Goal: Information Seeking & Learning: Learn about a topic

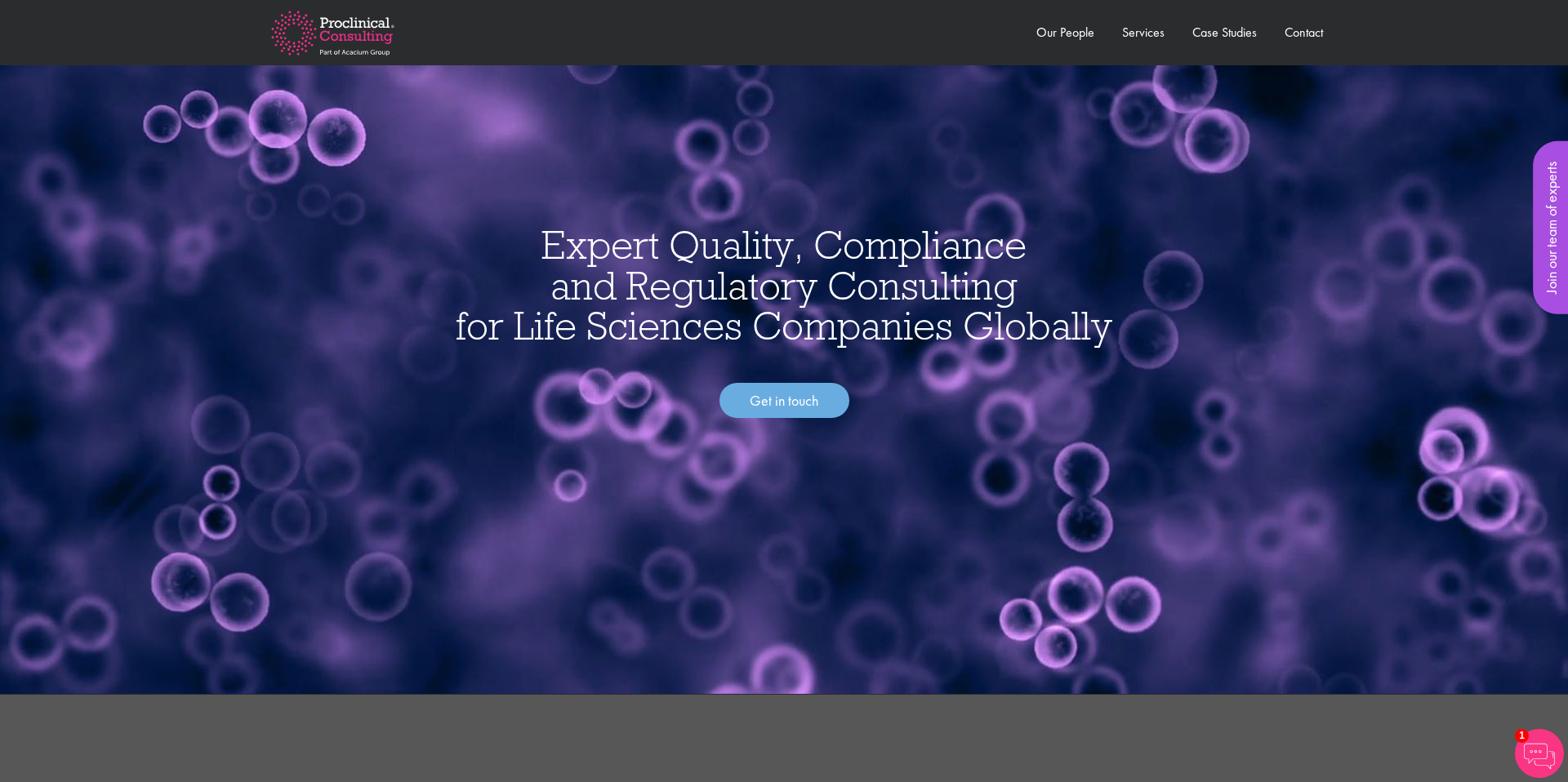
click at [356, 36] on img at bounding box center [332, 33] width 175 height 95
click at [384, 54] on img at bounding box center [332, 33] width 175 height 95
click at [350, 111] on link "Consulting Home" at bounding box center [313, 105] width 86 height 17
click at [1075, 25] on link "Our People" at bounding box center [1065, 32] width 58 height 17
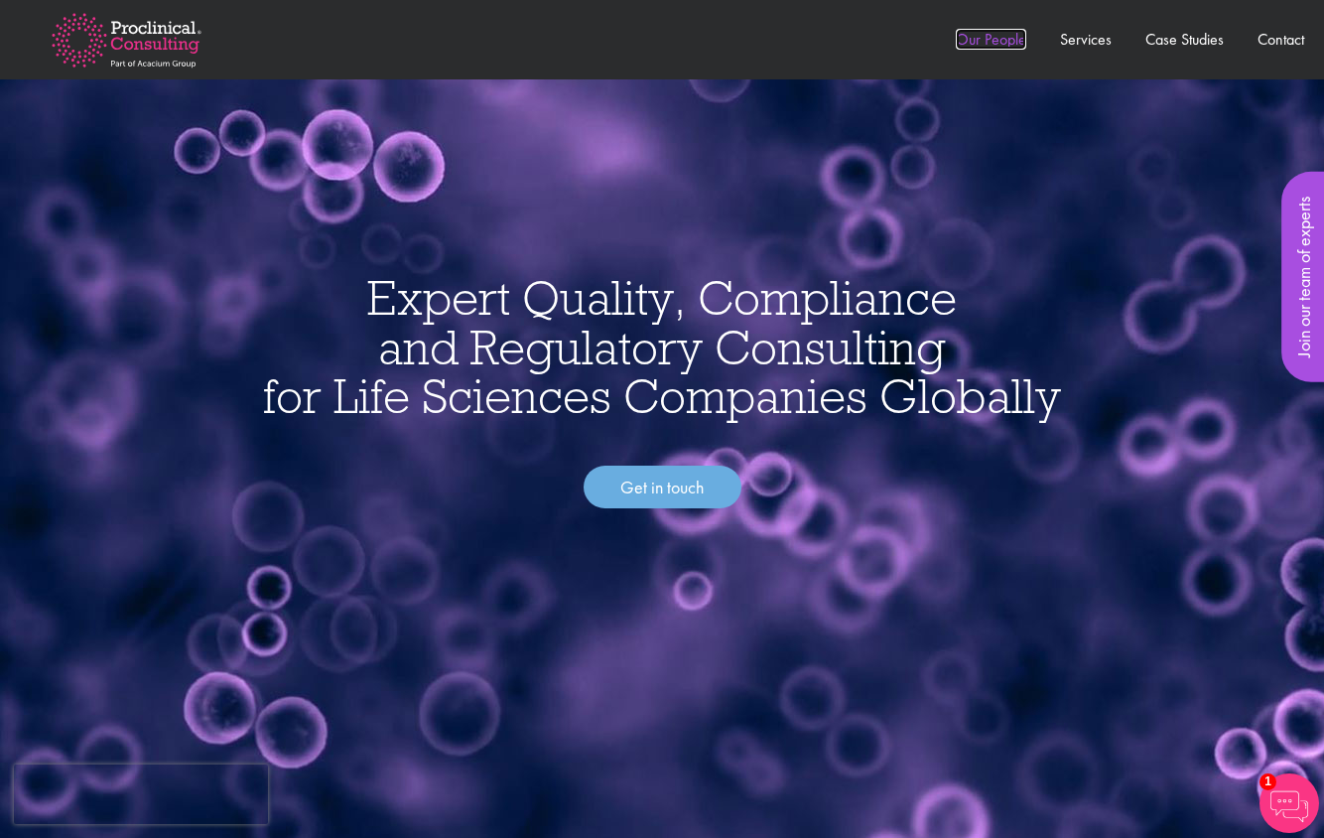
click at [1002, 41] on link "Our People" at bounding box center [991, 39] width 70 height 21
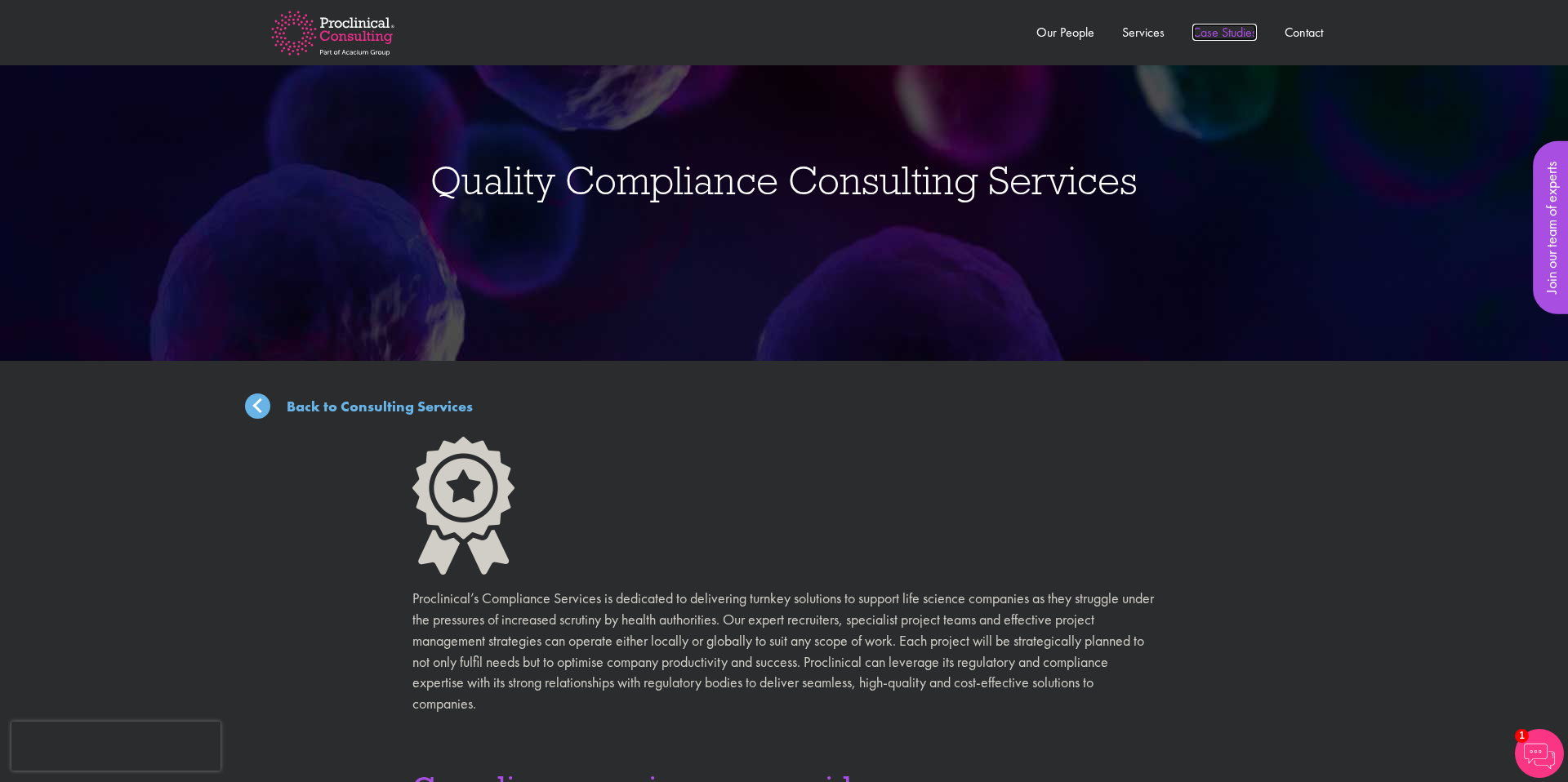
click at [1247, 38] on link "Case Studies" at bounding box center [1224, 32] width 64 height 17
click at [1153, 36] on link "Services" at bounding box center [1144, 32] width 43 height 17
click at [1084, 34] on link "Our People" at bounding box center [1065, 32] width 58 height 17
click at [358, 43] on img at bounding box center [332, 33] width 175 height 95
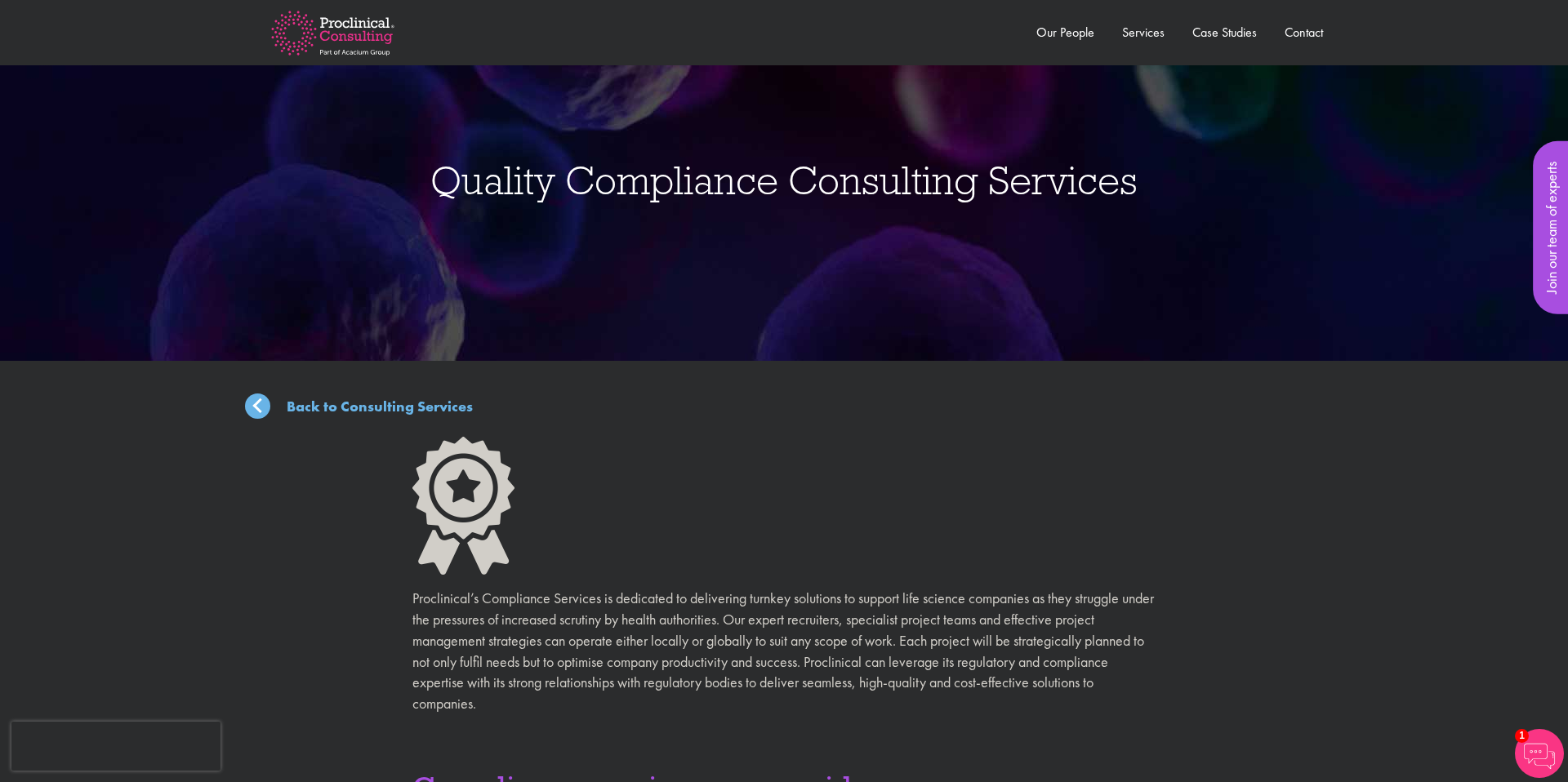
click at [358, 43] on img at bounding box center [332, 33] width 175 height 95
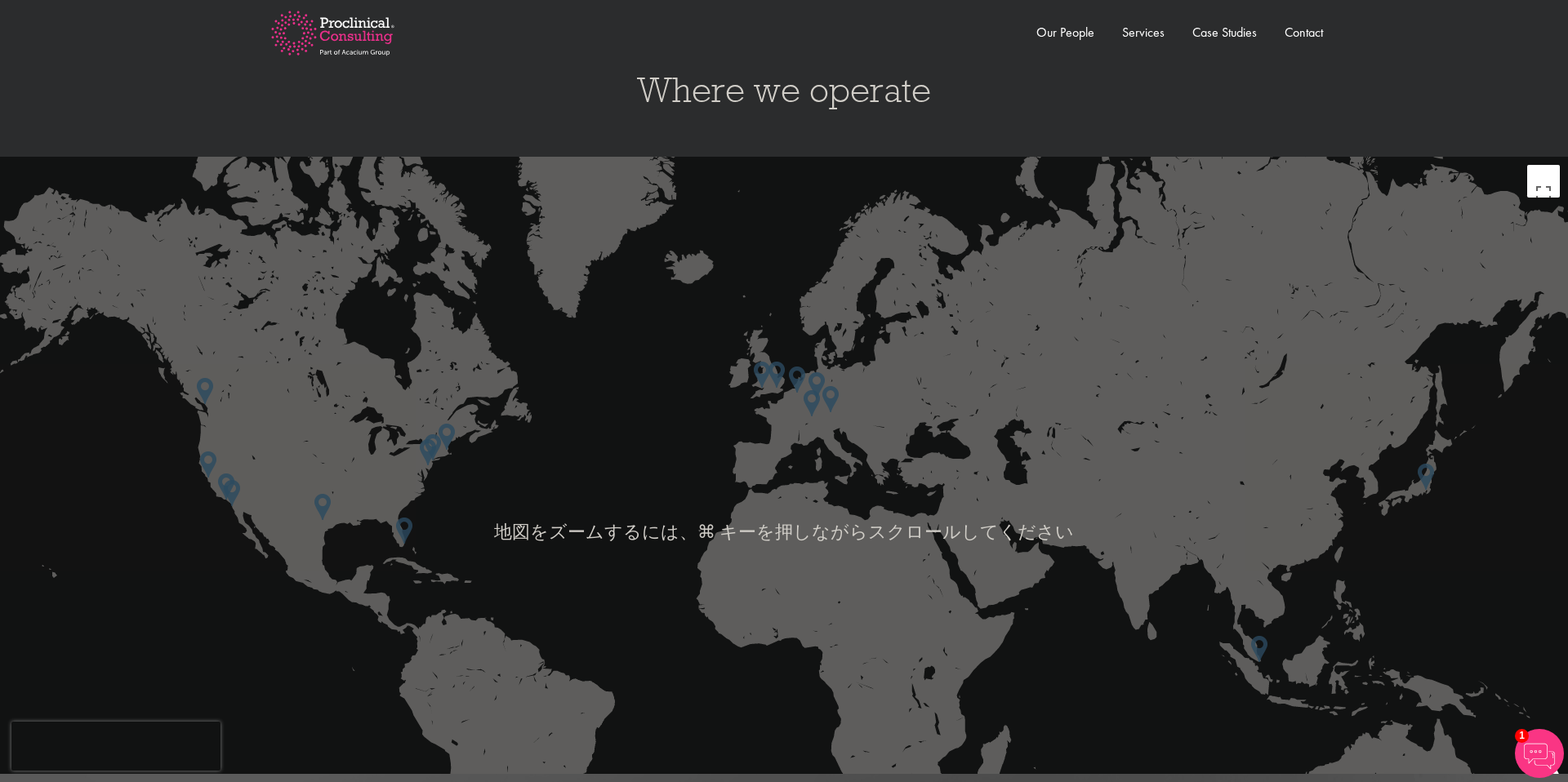
scroll to position [2761, 0]
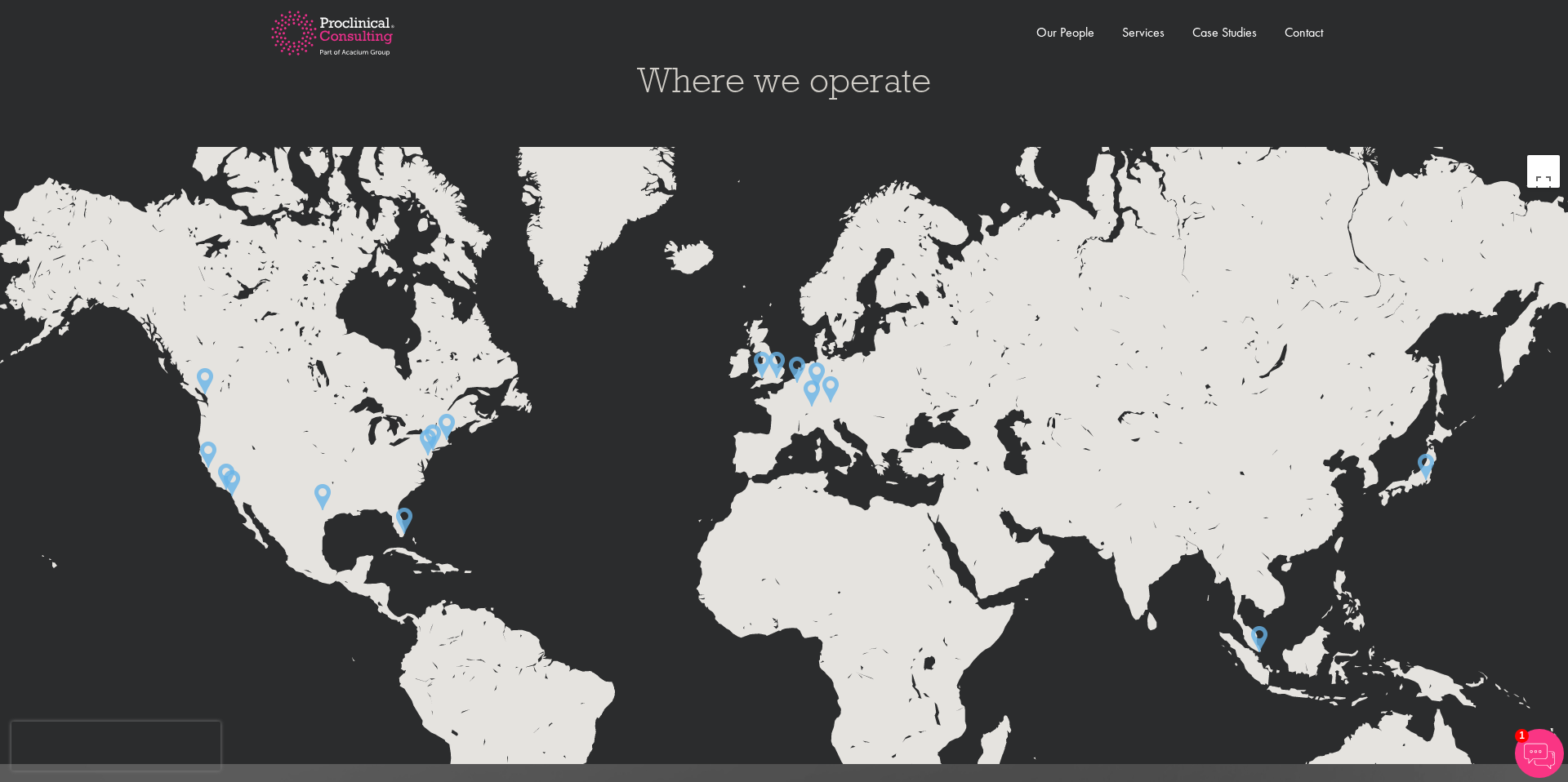
click at [1426, 465] on img at bounding box center [1426, 467] width 16 height 26
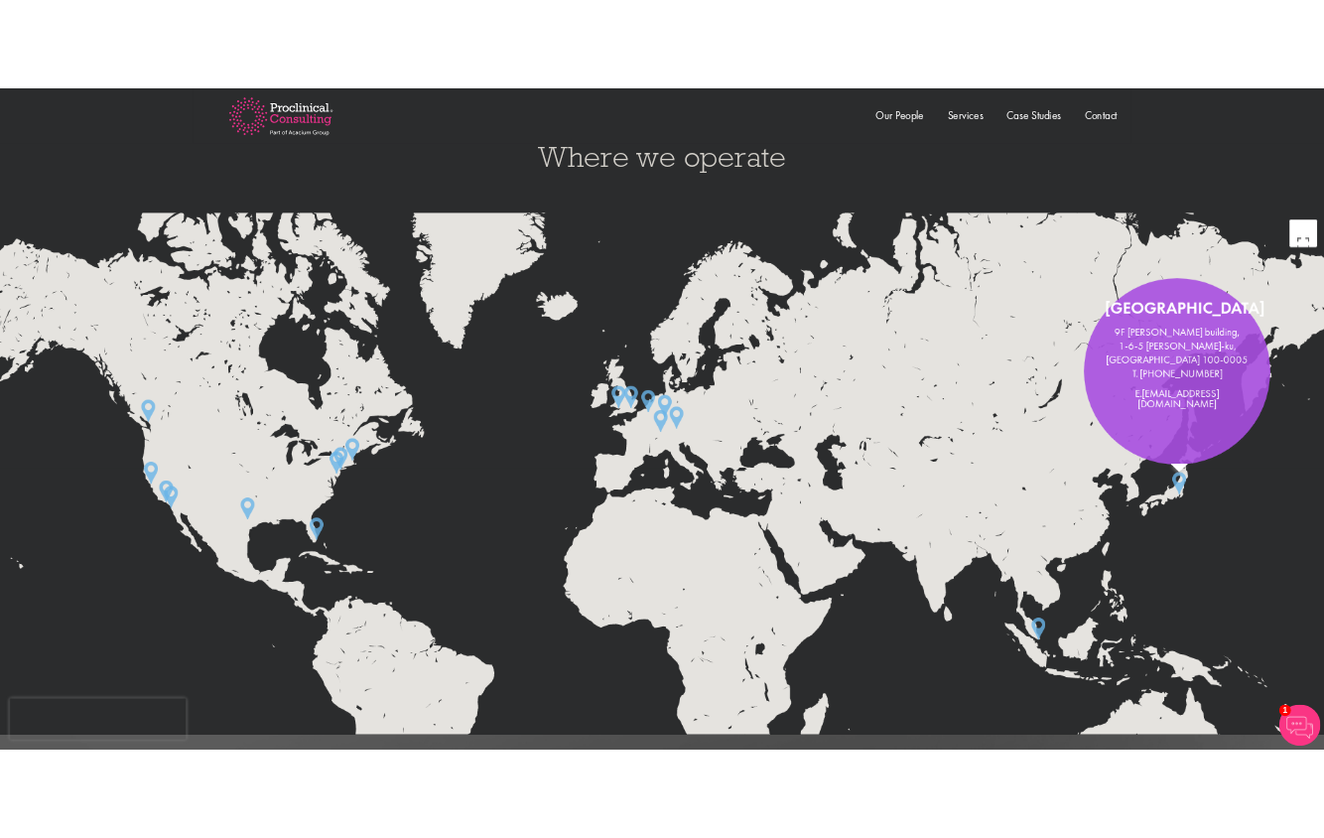
scroll to position [3249, 0]
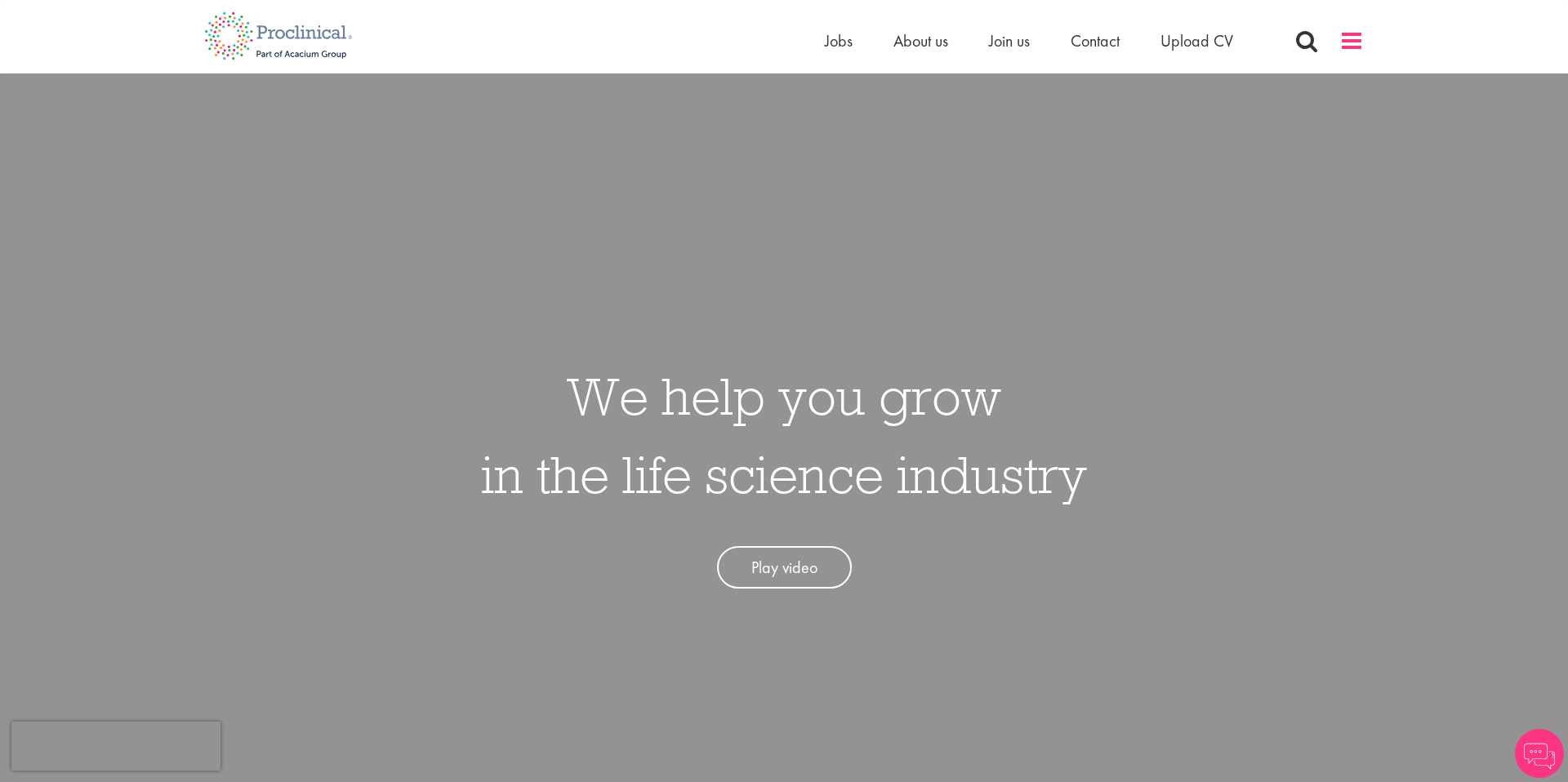
click at [1342, 52] on span at bounding box center [1352, 41] width 25 height 25
